Goal: Task Accomplishment & Management: Manage account settings

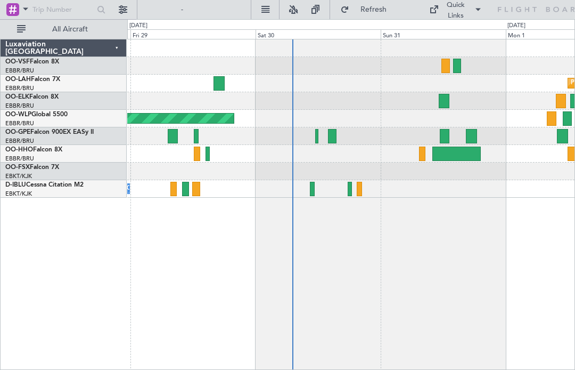
click at [331, 140] on div at bounding box center [332, 136] width 9 height 14
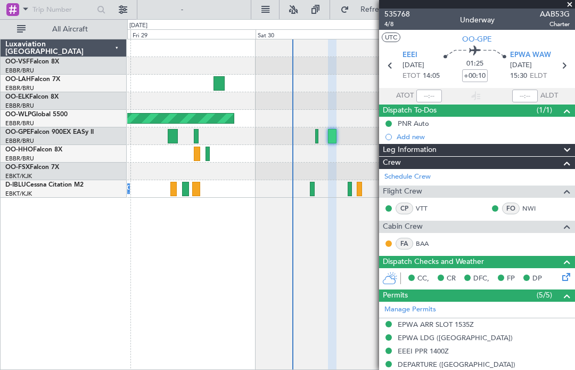
click at [574, 8] on span at bounding box center [570, 5] width 11 height 10
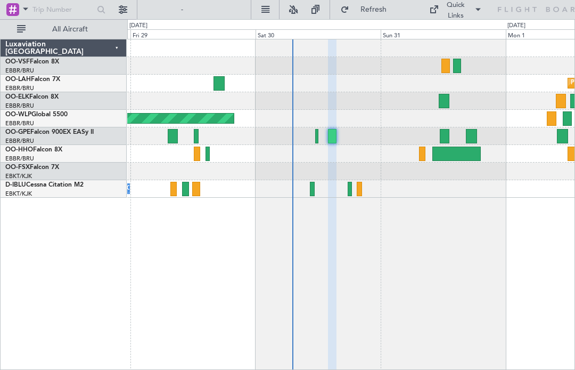
type input "0"
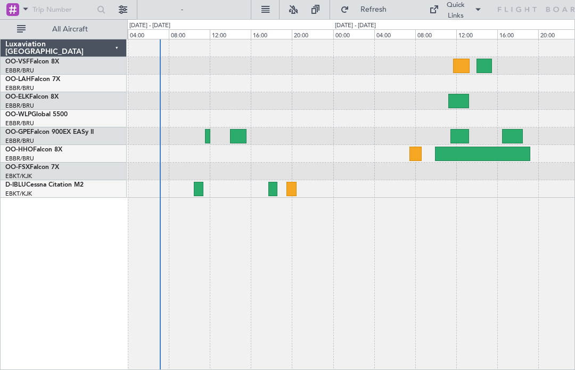
click at [459, 134] on div at bounding box center [460, 136] width 18 height 14
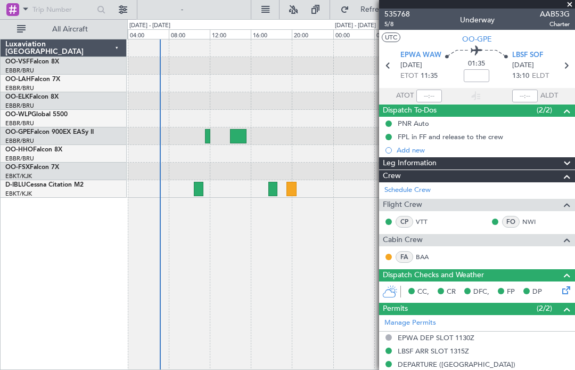
click at [568, 3] on span at bounding box center [570, 5] width 11 height 10
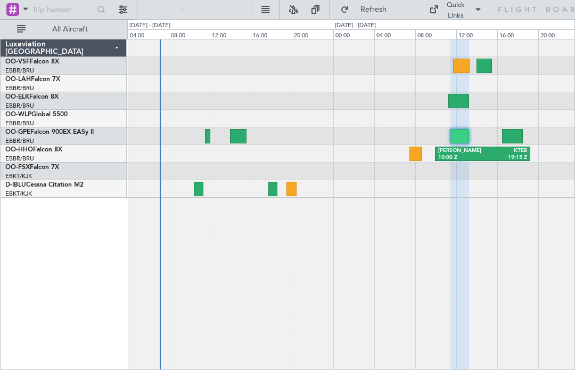
type input "0"
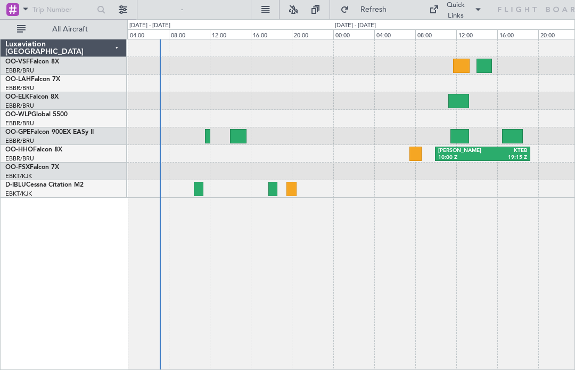
click at [513, 140] on div at bounding box center [512, 136] width 21 height 14
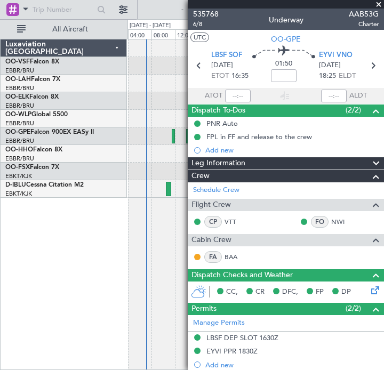
click at [368, 1] on div at bounding box center [286, 4] width 196 height 9
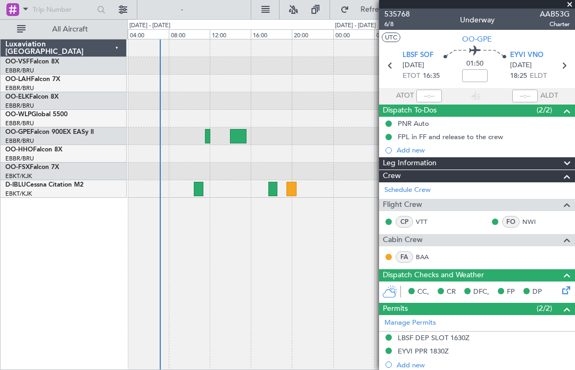
click at [571, 5] on span at bounding box center [570, 5] width 11 height 10
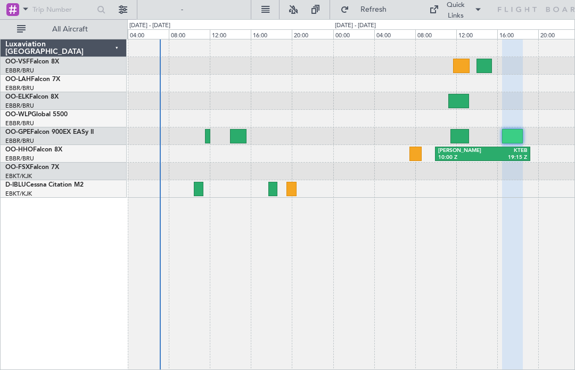
type input "0"
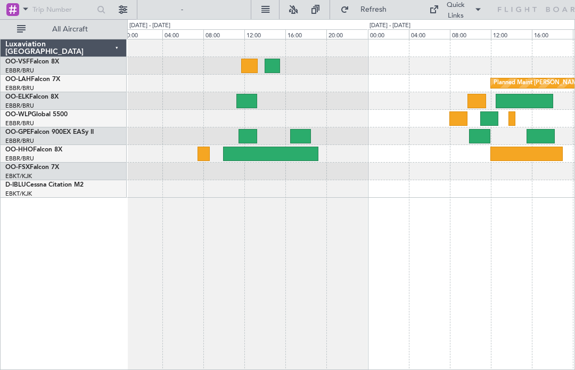
click at [291, 135] on div at bounding box center [300, 136] width 21 height 14
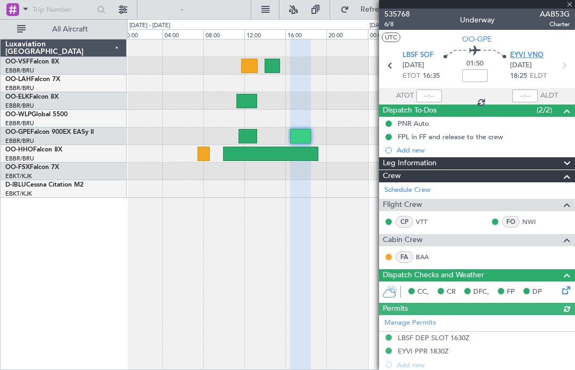
click at [536, 56] on span "EYVI VNO" at bounding box center [527, 55] width 34 height 11
click at [573, 2] on span at bounding box center [570, 5] width 11 height 10
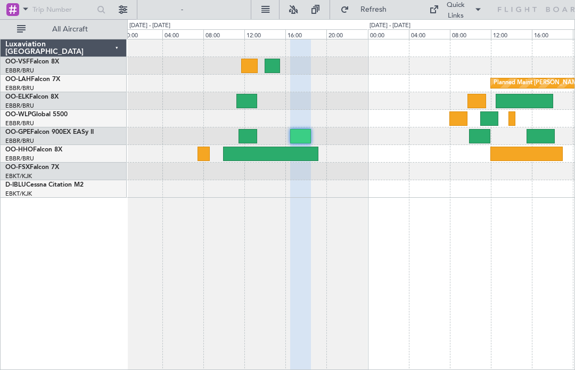
type input "0"
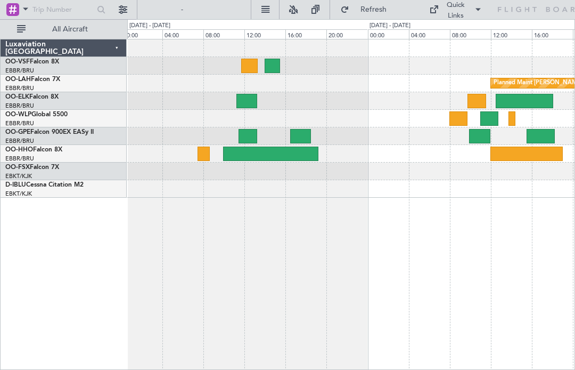
click at [481, 142] on div at bounding box center [480, 136] width 22 height 14
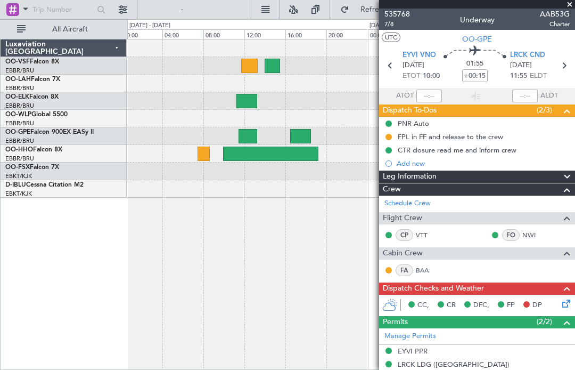
click at [569, 7] on span at bounding box center [570, 5] width 11 height 10
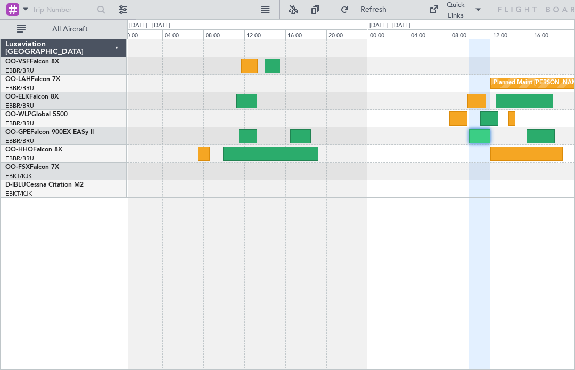
type input "0"
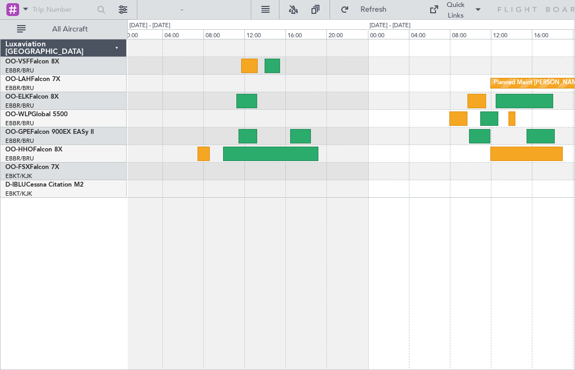
click at [479, 140] on div at bounding box center [480, 136] width 22 height 14
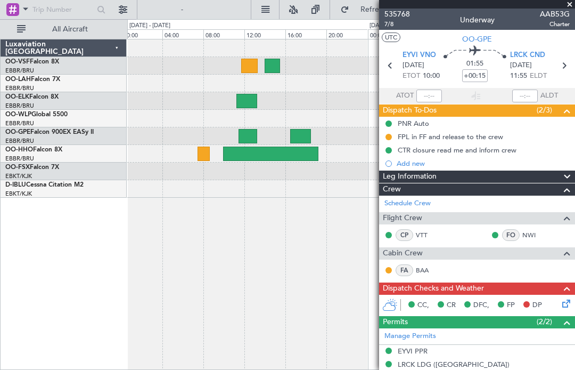
click at [571, 6] on span at bounding box center [570, 5] width 11 height 10
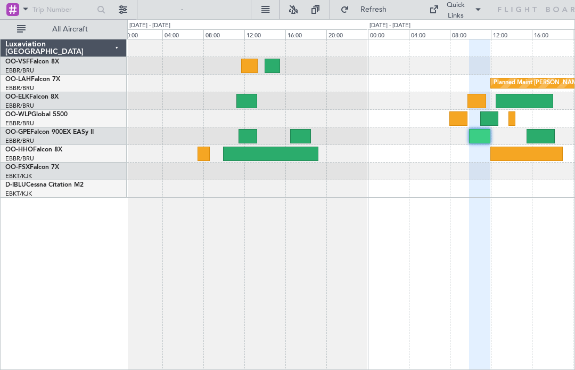
type input "0"
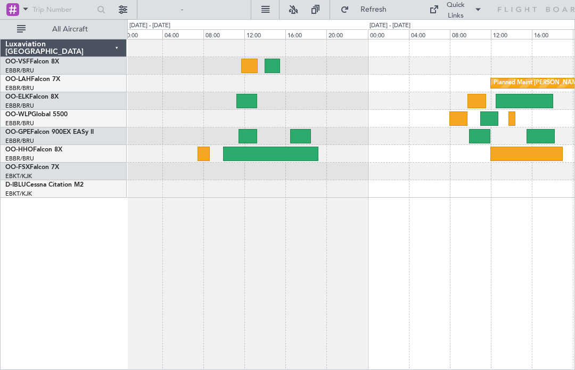
click at [538, 137] on div at bounding box center [541, 136] width 29 height 14
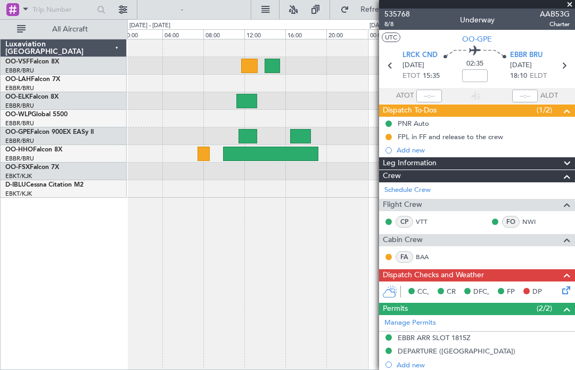
click at [574, 2] on span at bounding box center [570, 5] width 11 height 10
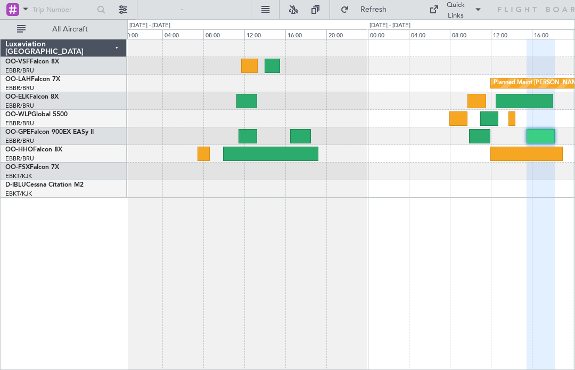
type input "0"
